Goal: Browse casually: Explore the website without a specific task or goal

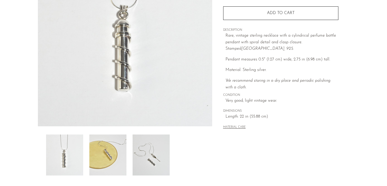
scroll to position [147, 0]
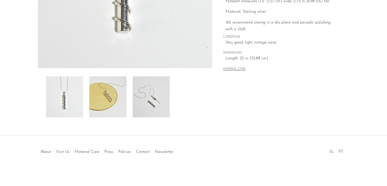
click at [112, 103] on img at bounding box center [107, 96] width 37 height 41
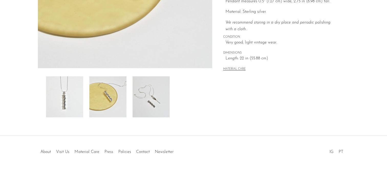
click at [152, 103] on img at bounding box center [151, 96] width 37 height 41
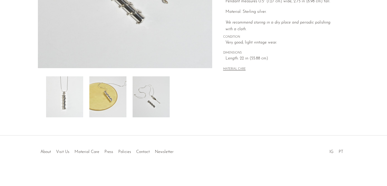
scroll to position [0, 0]
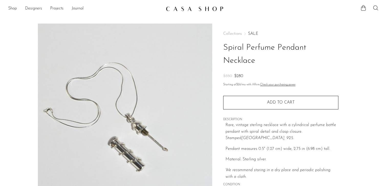
click at [187, 12] on link at bounding box center [193, 8] width 55 height 9
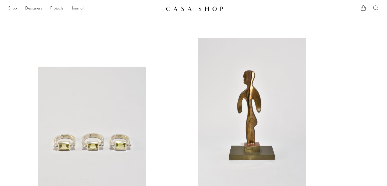
click at [174, 10] on img at bounding box center [195, 8] width 58 height 5
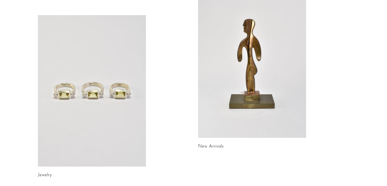
scroll to position [60, 0]
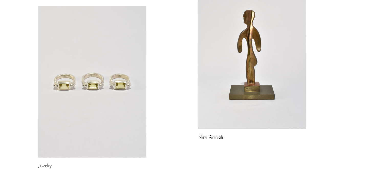
click at [106, 47] on link at bounding box center [92, 81] width 108 height 151
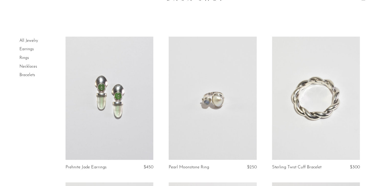
scroll to position [11, 0]
click at [276, 107] on link at bounding box center [316, 97] width 88 height 123
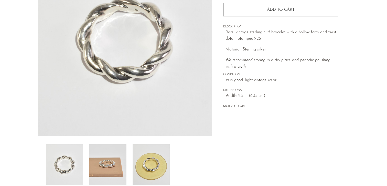
scroll to position [145, 0]
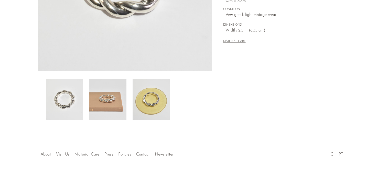
click at [122, 102] on img at bounding box center [107, 99] width 37 height 41
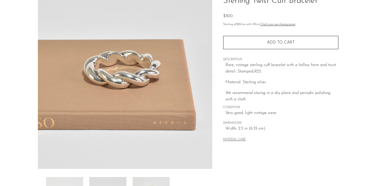
scroll to position [26, 0]
